Goal: Information Seeking & Learning: Learn about a topic

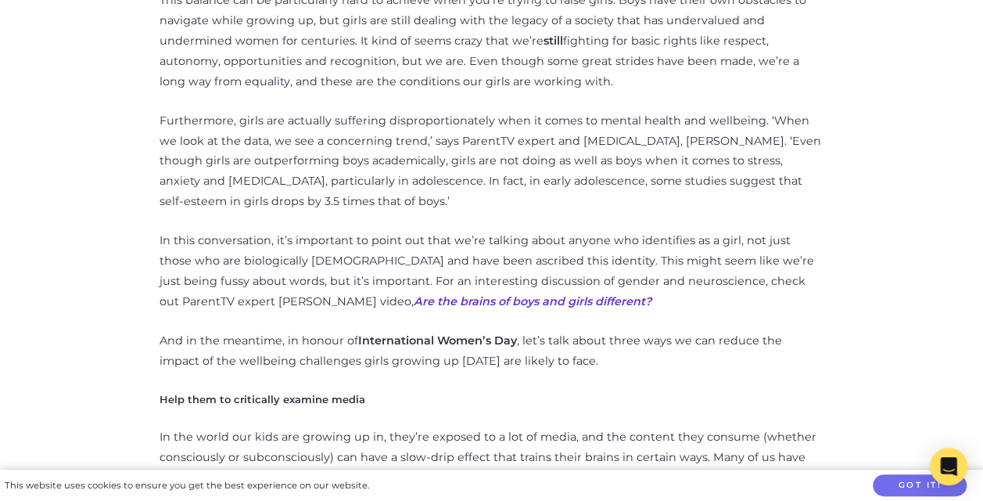
scroll to position [837, 0]
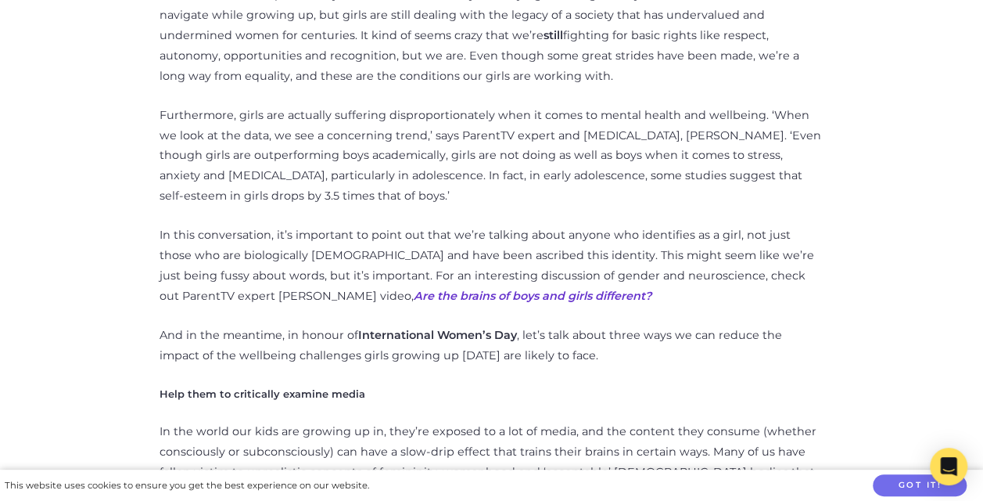
drag, startPoint x: 593, startPoint y: 318, endPoint x: 299, endPoint y: 289, distance: 295.6
click at [299, 289] on p "In this conversation, it’s important to point out that we’re talking about anyo…" at bounding box center [492, 265] width 665 height 81
click at [161, 258] on p "In this conversation, it’s important to point out that we’re talking about anyo…" at bounding box center [492, 265] width 665 height 81
click at [189, 260] on p "In this conversation, it’s important to point out that we’re talking about anyo…" at bounding box center [492, 265] width 665 height 81
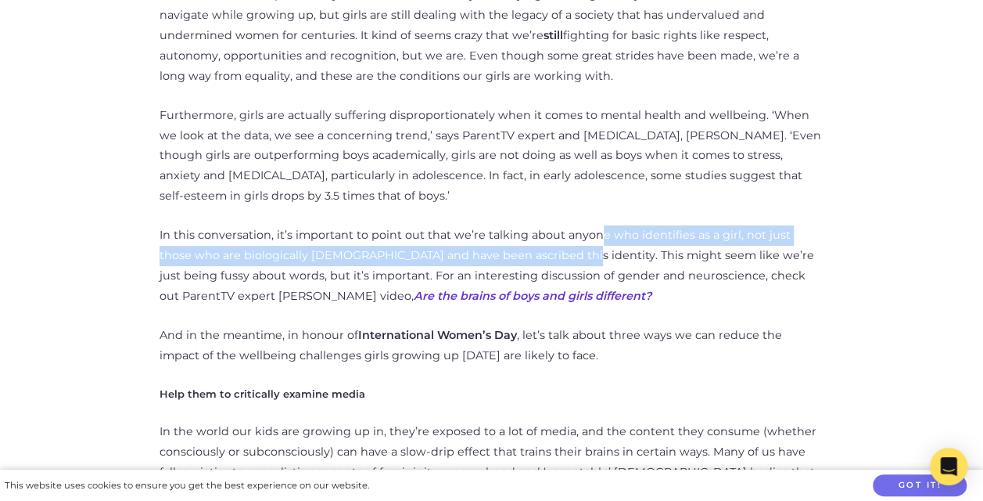
drag, startPoint x: 597, startPoint y: 256, endPoint x: 523, endPoint y: 282, distance: 78.2
click at [523, 282] on p "In this conversation, it’s important to point out that we’re talking about anyo…" at bounding box center [492, 265] width 665 height 81
drag, startPoint x: 523, startPoint y: 282, endPoint x: 481, endPoint y: 285, distance: 42.3
copy p "e who identifies as a girl, not just those who are biologically [DEMOGRAPHIC_DA…"
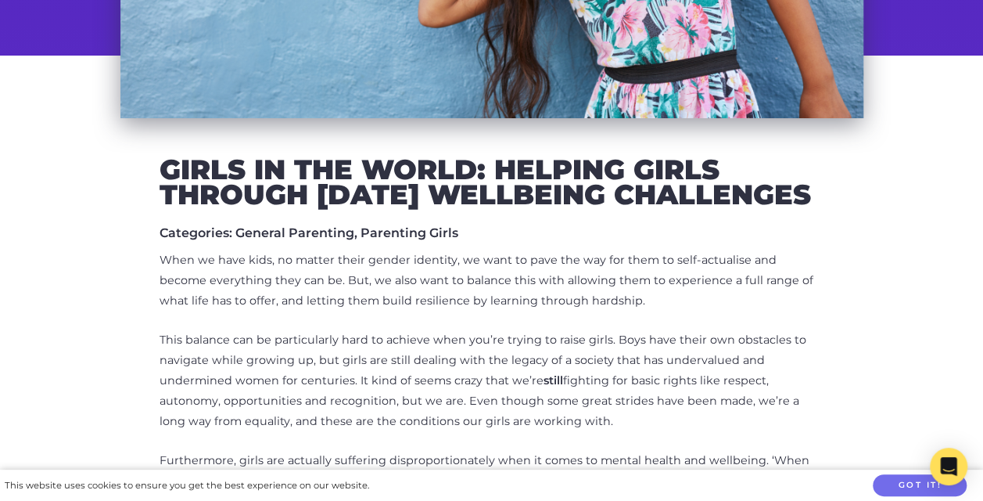
scroll to position [543, 0]
